Goal: Task Accomplishment & Management: Complete application form

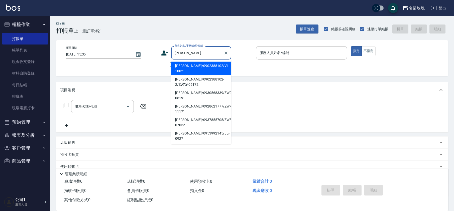
click at [213, 65] on li "[PERSON_NAME]/0902388102/VI-10021" at bounding box center [201, 69] width 60 height 14
type input "[PERSON_NAME]/0902388102/VI-10021"
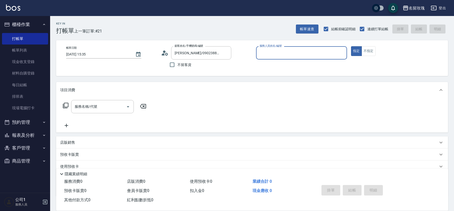
type input "VIVI-2"
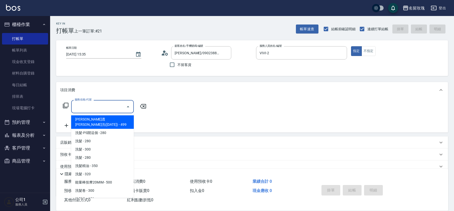
click at [91, 111] on input "服務名稱/代號" at bounding box center [98, 106] width 51 height 9
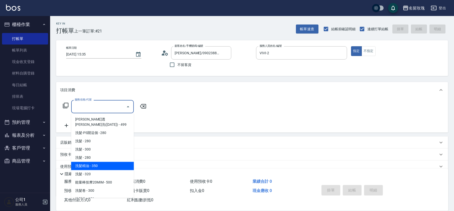
drag, startPoint x: 97, startPoint y: 159, endPoint x: 122, endPoint y: 143, distance: 30.4
click at [97, 162] on span "洗髮精油 - 350" at bounding box center [102, 166] width 63 height 8
type input "洗髮精油(206)"
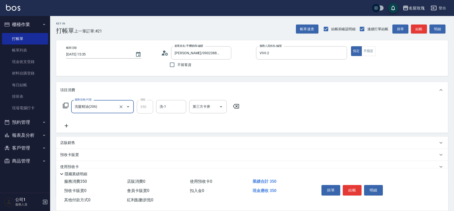
click at [162, 104] on div "洗-1 洗-1" at bounding box center [171, 106] width 30 height 13
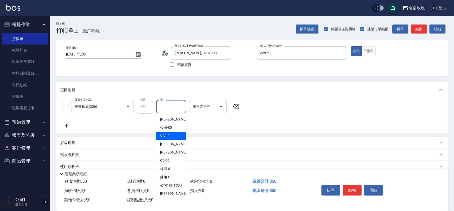
scroll to position [98, 0]
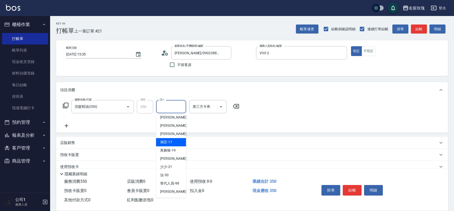
click at [170, 143] on span "湘芸 -17" at bounding box center [166, 142] width 12 height 5
type input "湘芸-17"
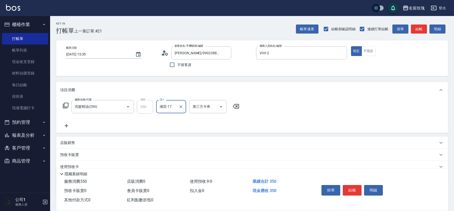
click at [67, 129] on div "服務名稱/代號 洗髮精油(206) 服務名稱/代號 價格 350 價格 洗-1 湘芸-17 洗-1 第三方卡券 第三方卡券" at bounding box center [252, 115] width 392 height 35
drag, startPoint x: 92, startPoint y: 132, endPoint x: 82, endPoint y: 128, distance: 11.0
click at [93, 132] on div "服務名稱/代號 洗髮精油(206) 服務名稱/代號 價格 350 價格 洗-1 湘芸-17 洗-1 第三方卡券 第三方卡券" at bounding box center [252, 115] width 392 height 35
click at [72, 128] on icon at bounding box center [66, 126] width 13 height 6
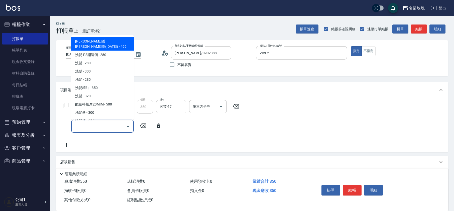
click at [81, 129] on input "服務名稱/代號" at bounding box center [98, 126] width 51 height 9
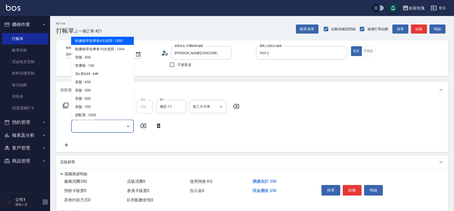
scroll to position [234, 0]
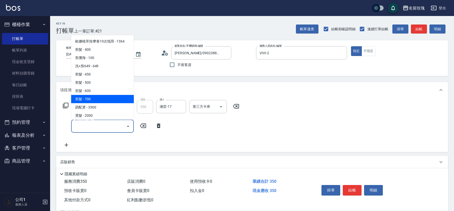
click at [99, 95] on span "剪髮 - 700" at bounding box center [102, 99] width 63 height 8
type input "剪髮(307)"
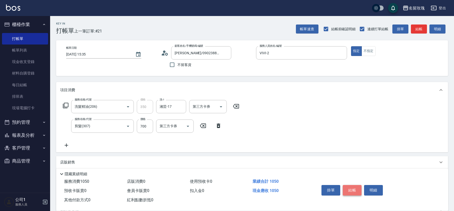
click at [351, 192] on button "結帳" at bounding box center [351, 190] width 19 height 11
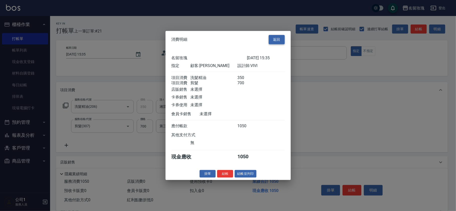
click at [276, 36] on button "返回" at bounding box center [277, 39] width 16 height 9
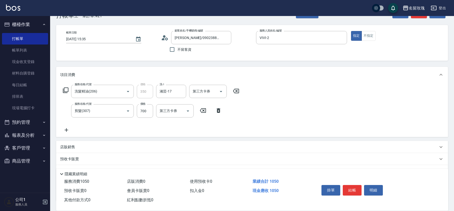
scroll to position [0, 0]
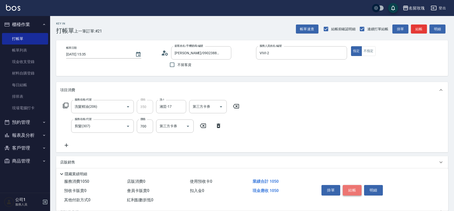
click at [349, 188] on button "結帳" at bounding box center [351, 190] width 19 height 11
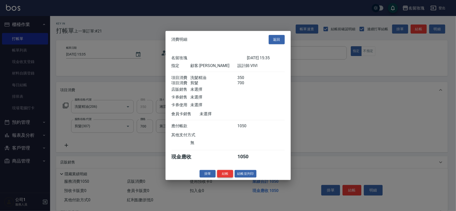
click at [225, 178] on button "結帳" at bounding box center [225, 174] width 16 height 8
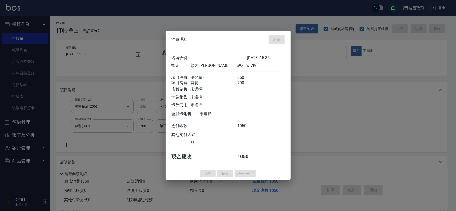
type input "[DATE] 16:12"
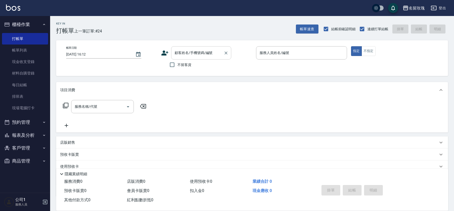
click at [193, 52] on input "顧客姓名/手機號碼/編號" at bounding box center [197, 53] width 48 height 9
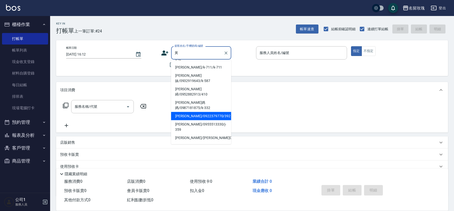
scroll to position [106, 0]
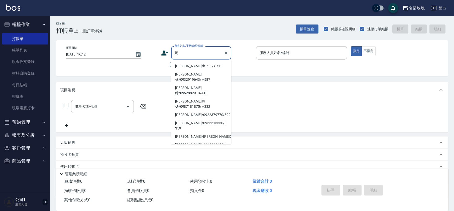
click at [202, 168] on li "[PERSON_NAME]/4/K-305" at bounding box center [201, 172] width 60 height 8
type input "[PERSON_NAME]/4/K-305"
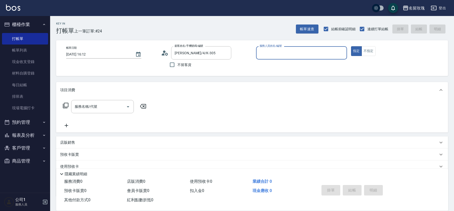
type input "[PERSON_NAME]-5"
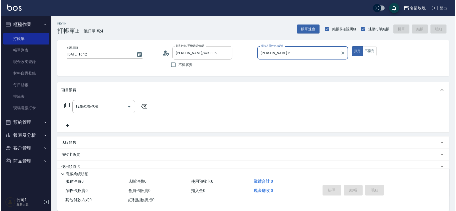
scroll to position [33, 0]
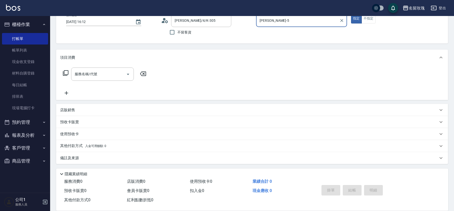
click at [161, 22] on icon at bounding box center [165, 21] width 8 height 8
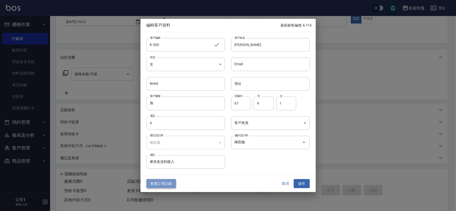
click at [166, 182] on button "查看訂單記錄" at bounding box center [161, 183] width 30 height 9
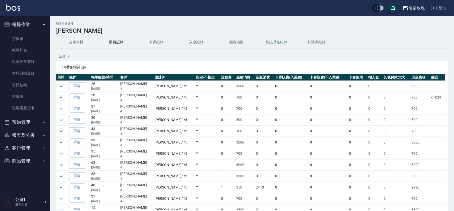
click at [63, 98] on icon "expand row" at bounding box center [61, 98] width 6 height 6
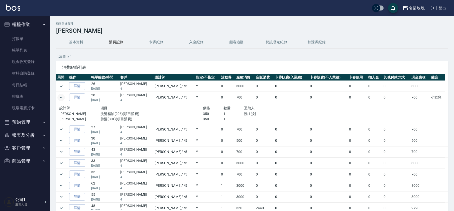
click at [63, 98] on icon "expand row" at bounding box center [61, 98] width 6 height 6
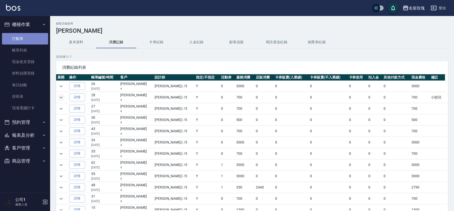
click at [40, 35] on link "打帳單" at bounding box center [25, 39] width 46 height 12
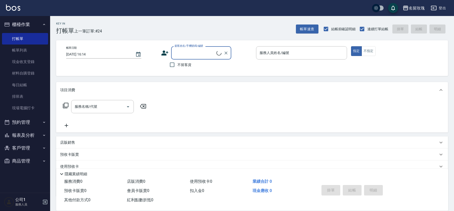
click at [202, 55] on input "顧客姓名/手機號碼/編號" at bounding box center [194, 53] width 43 height 9
click at [186, 69] on li "[PERSON_NAME]/4/K-305" at bounding box center [201, 66] width 60 height 8
type input "[PERSON_NAME]/4/K-305"
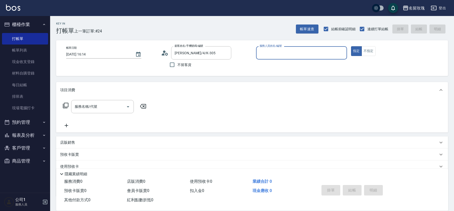
type input "[PERSON_NAME]-5"
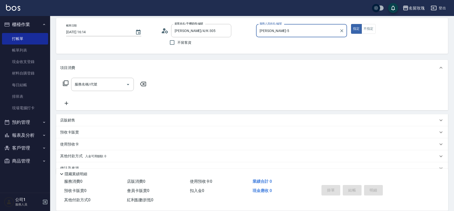
scroll to position [33, 0]
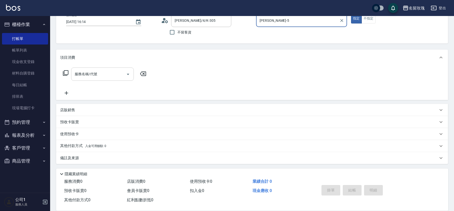
click at [92, 77] on input "服務名稱/代號" at bounding box center [98, 74] width 51 height 9
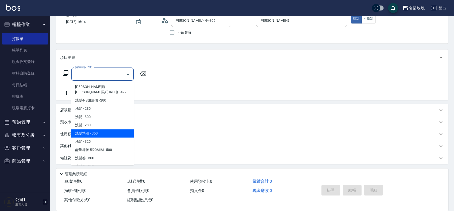
click at [105, 130] on span "洗髮精油 - 350" at bounding box center [102, 133] width 63 height 8
type input "洗髮精油(206)"
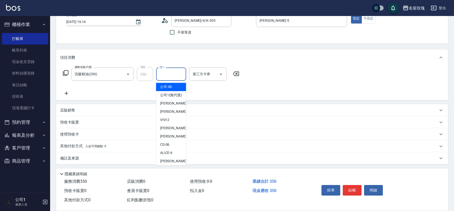
click at [177, 75] on input "洗-1" at bounding box center [171, 74] width 26 height 9
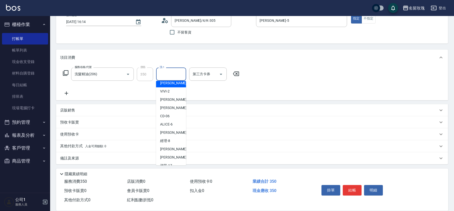
scroll to position [98, 0]
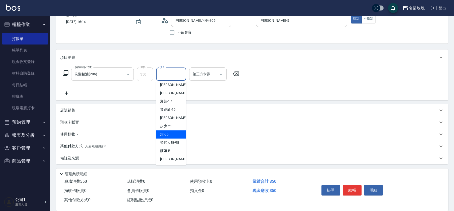
click at [170, 133] on div "汝 -30" at bounding box center [171, 134] width 30 height 8
type input "汝-30"
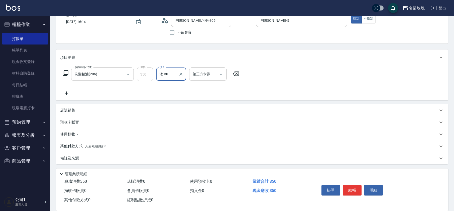
click at [65, 72] on icon at bounding box center [66, 73] width 6 height 6
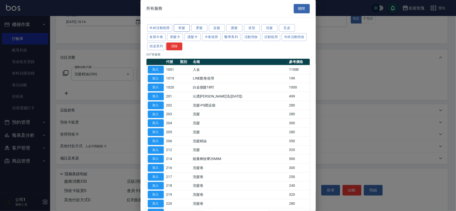
click at [186, 29] on button "剪髮" at bounding box center [182, 28] width 16 height 8
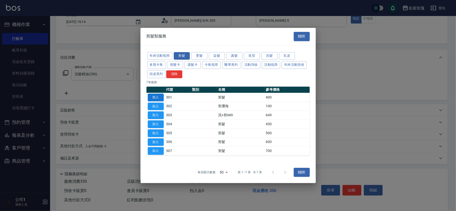
click at [160, 98] on button "加入" at bounding box center [156, 98] width 16 height 8
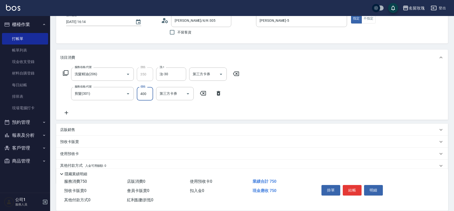
drag, startPoint x: 141, startPoint y: 93, endPoint x: 156, endPoint y: 85, distance: 17.0
click at [141, 93] on input "400" at bounding box center [145, 94] width 16 height 14
type input "350"
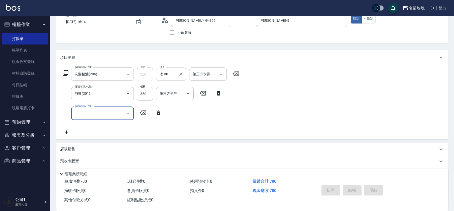
type input "[DATE] 16:15"
